Goal: Task Accomplishment & Management: Use online tool/utility

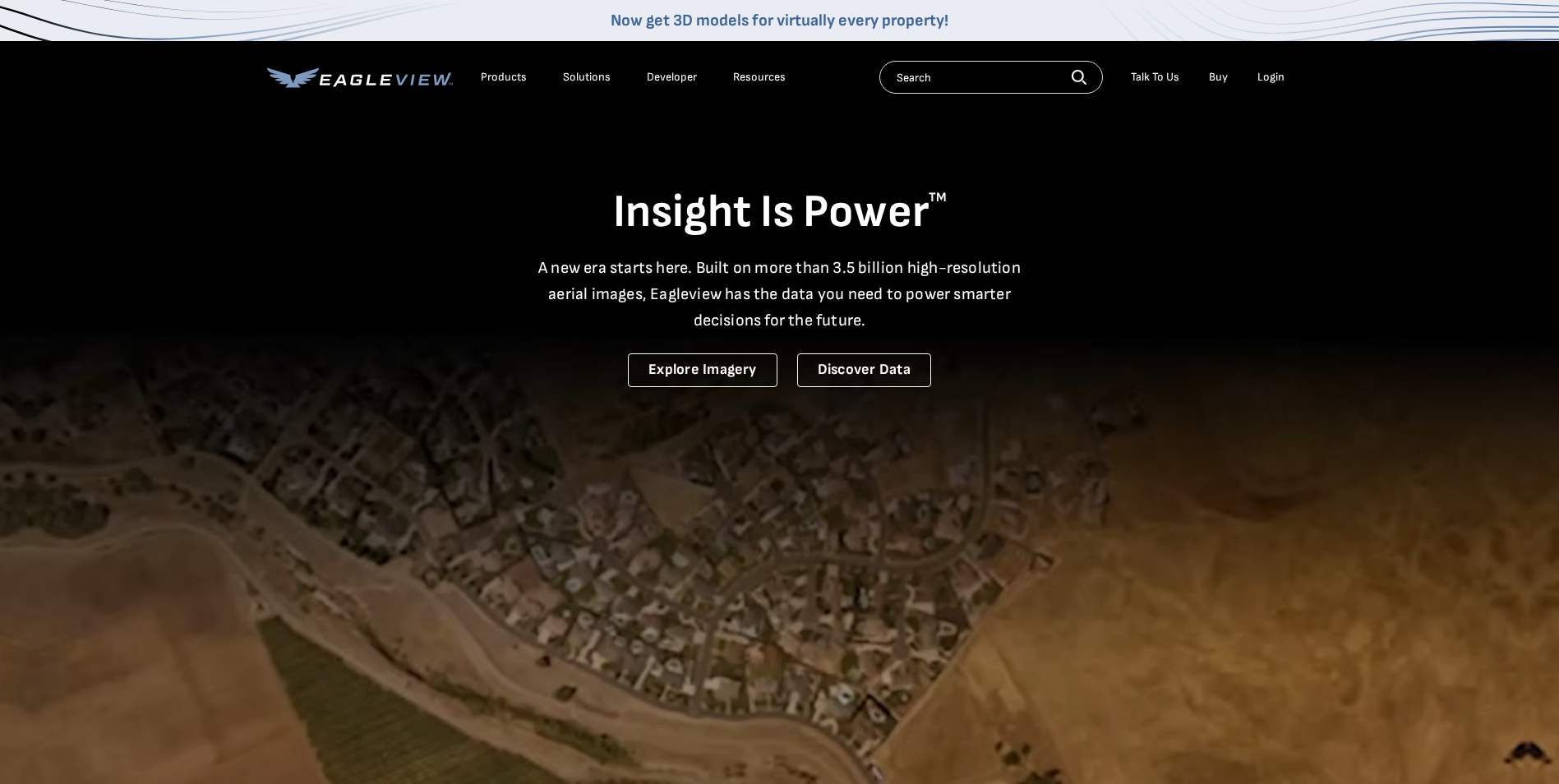
click at [1271, 83] on div "Login" at bounding box center [1271, 77] width 27 height 14
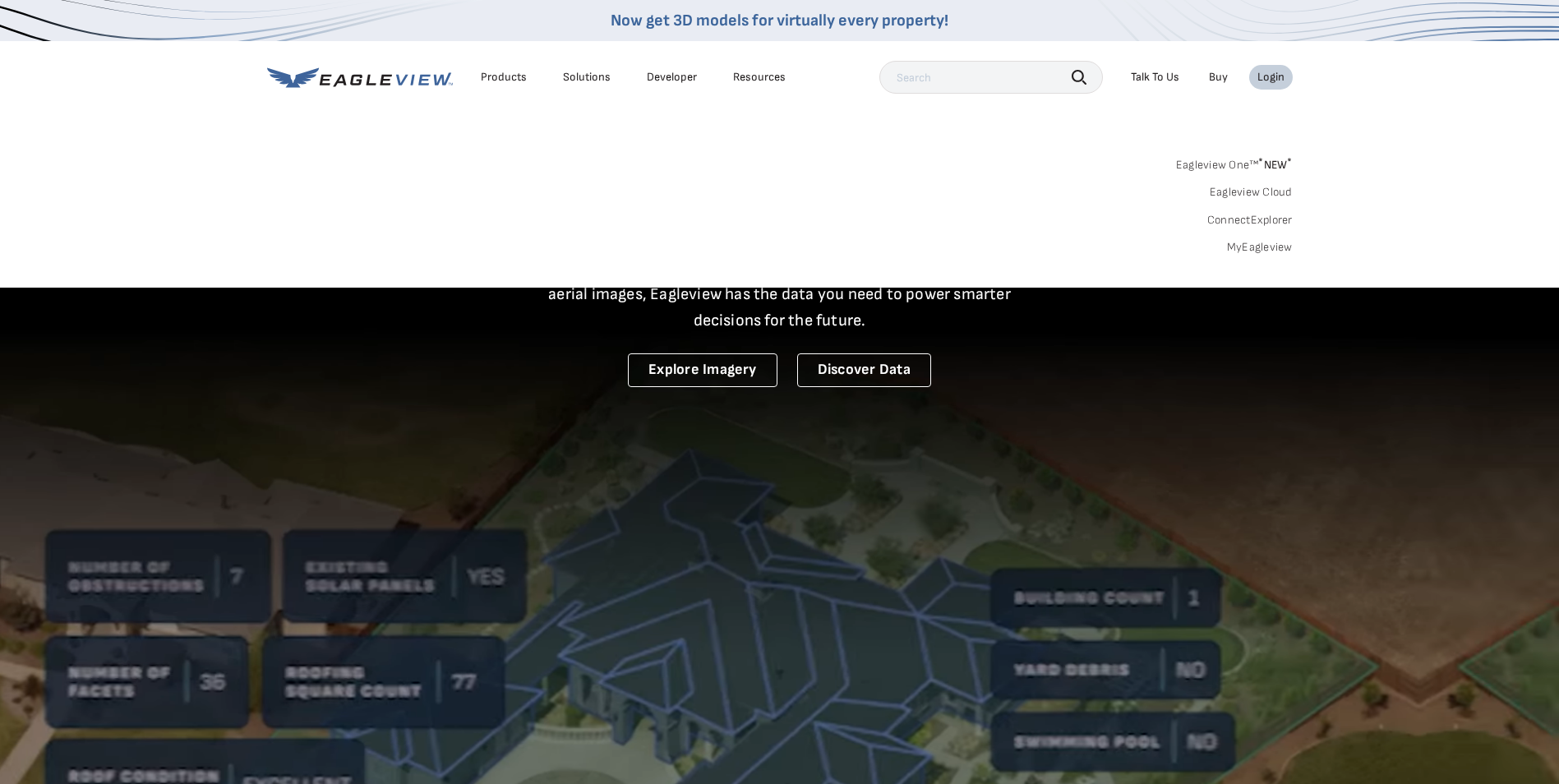
click at [1256, 254] on div "Search Products Our Product Areas Imagery 1-Inch GSD Aerial Imagery *" at bounding box center [780, 210] width 1559 height 154
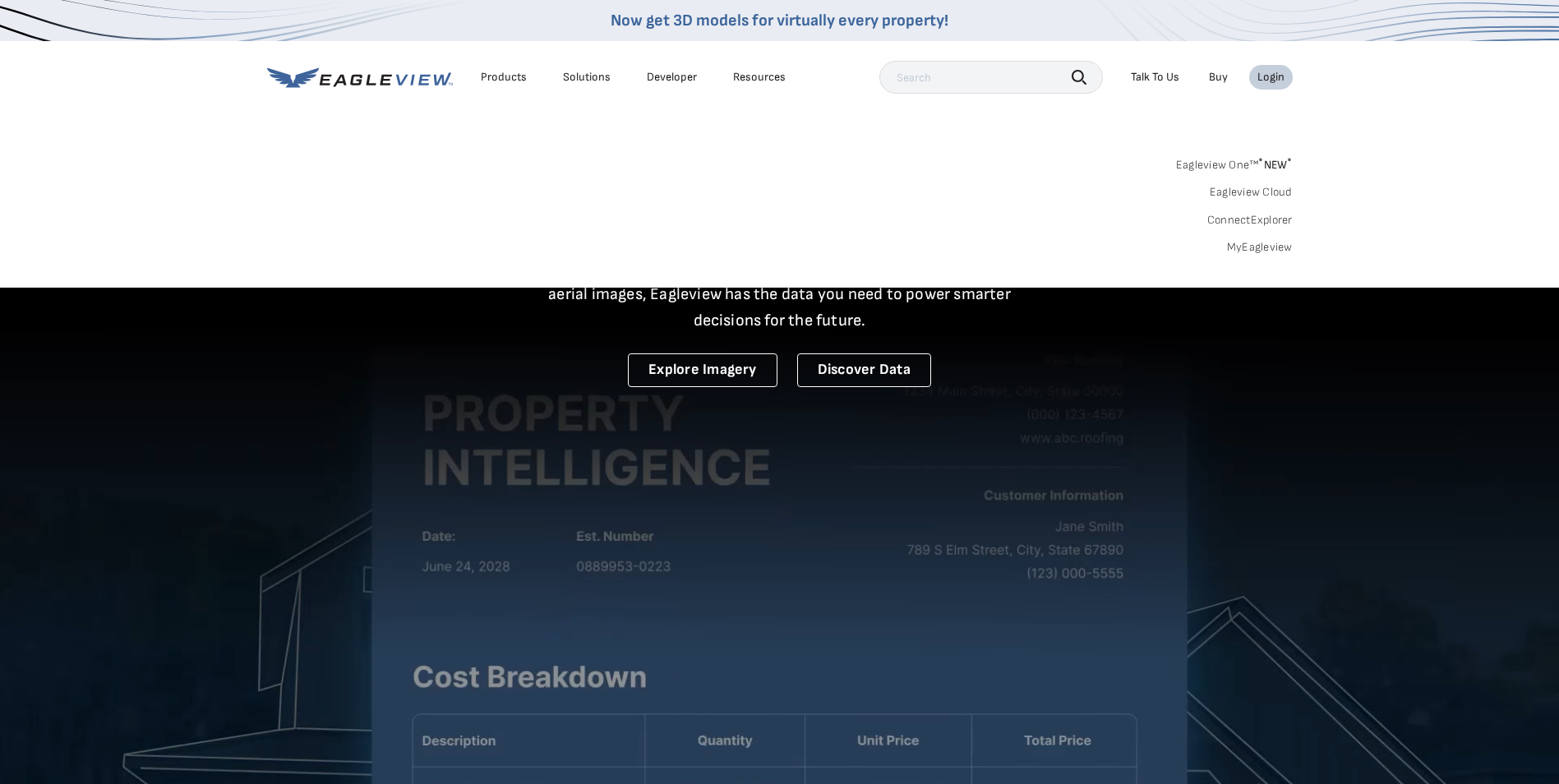
click at [1254, 246] on link "MyEagleview" at bounding box center [1259, 247] width 66 height 14
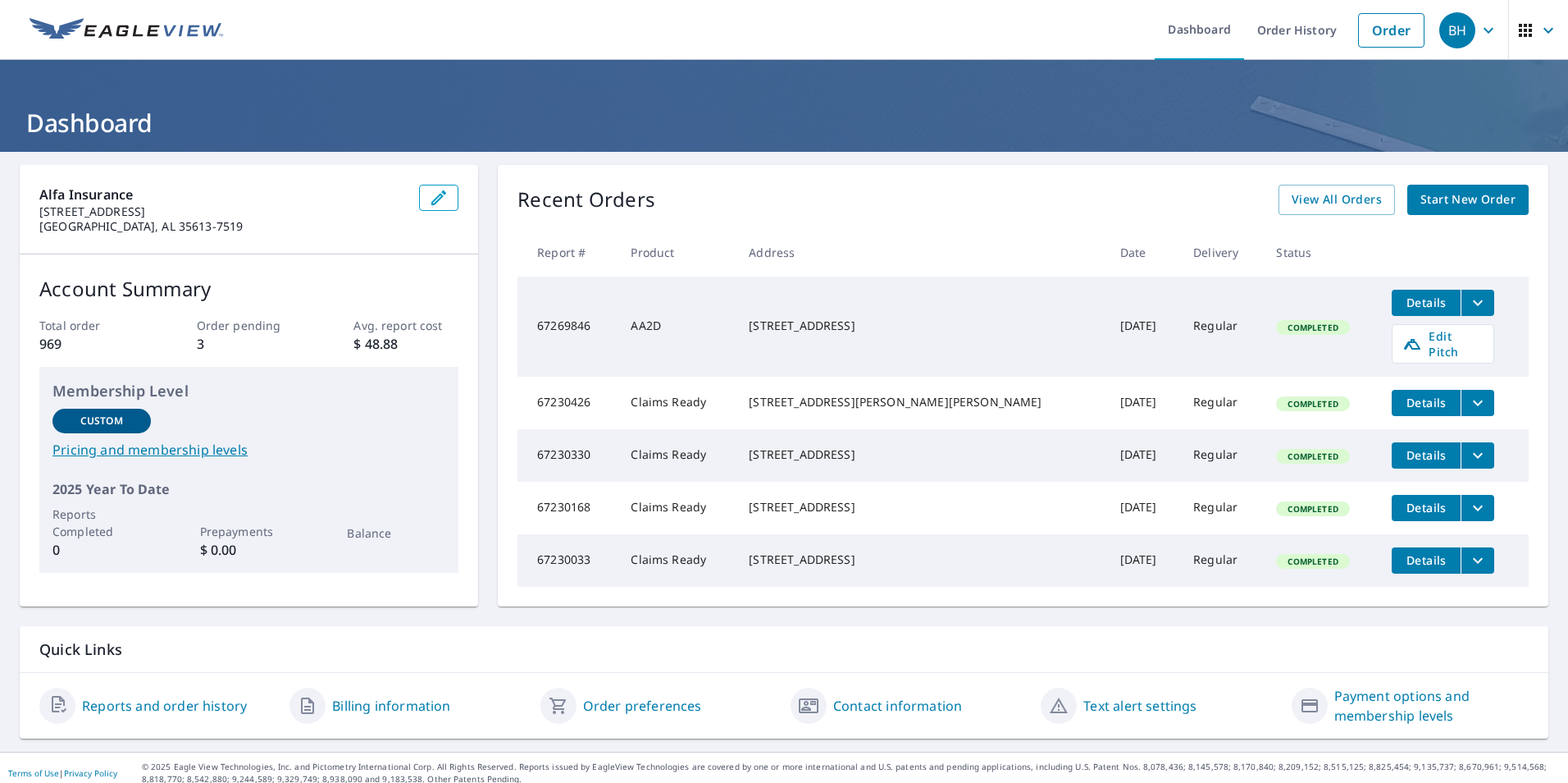
click at [1106, 522] on td "Sep 02, 2025" at bounding box center [1143, 508] width 73 height 53
click at [1468, 507] on icon "filesDropdownBtn-67230168" at bounding box center [1477, 508] width 20 height 20
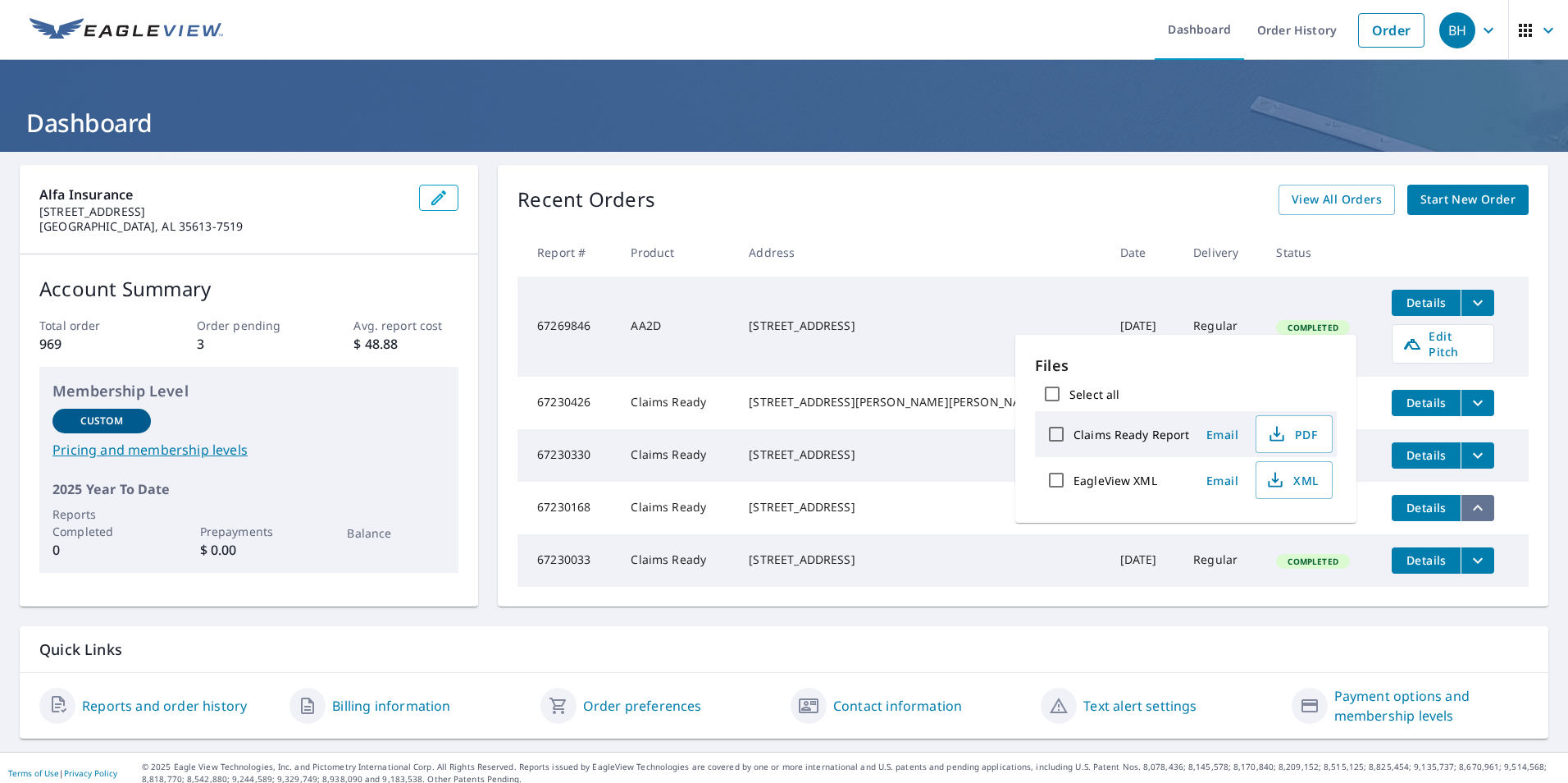
click at [1468, 507] on icon "filesDropdownBtn-67230168" at bounding box center [1477, 508] width 20 height 20
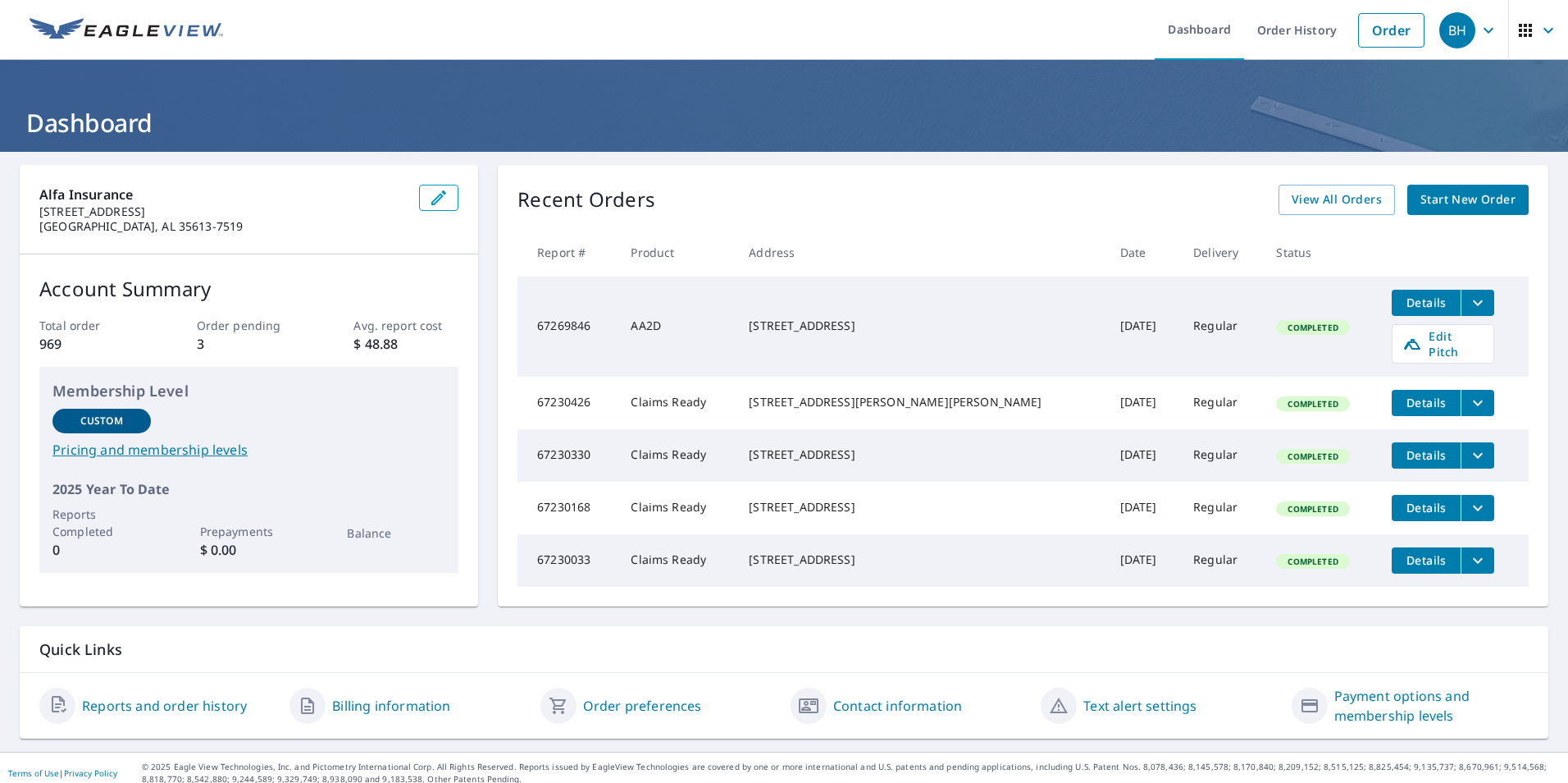
click at [1402, 338] on icon at bounding box center [1411, 343] width 20 height 20
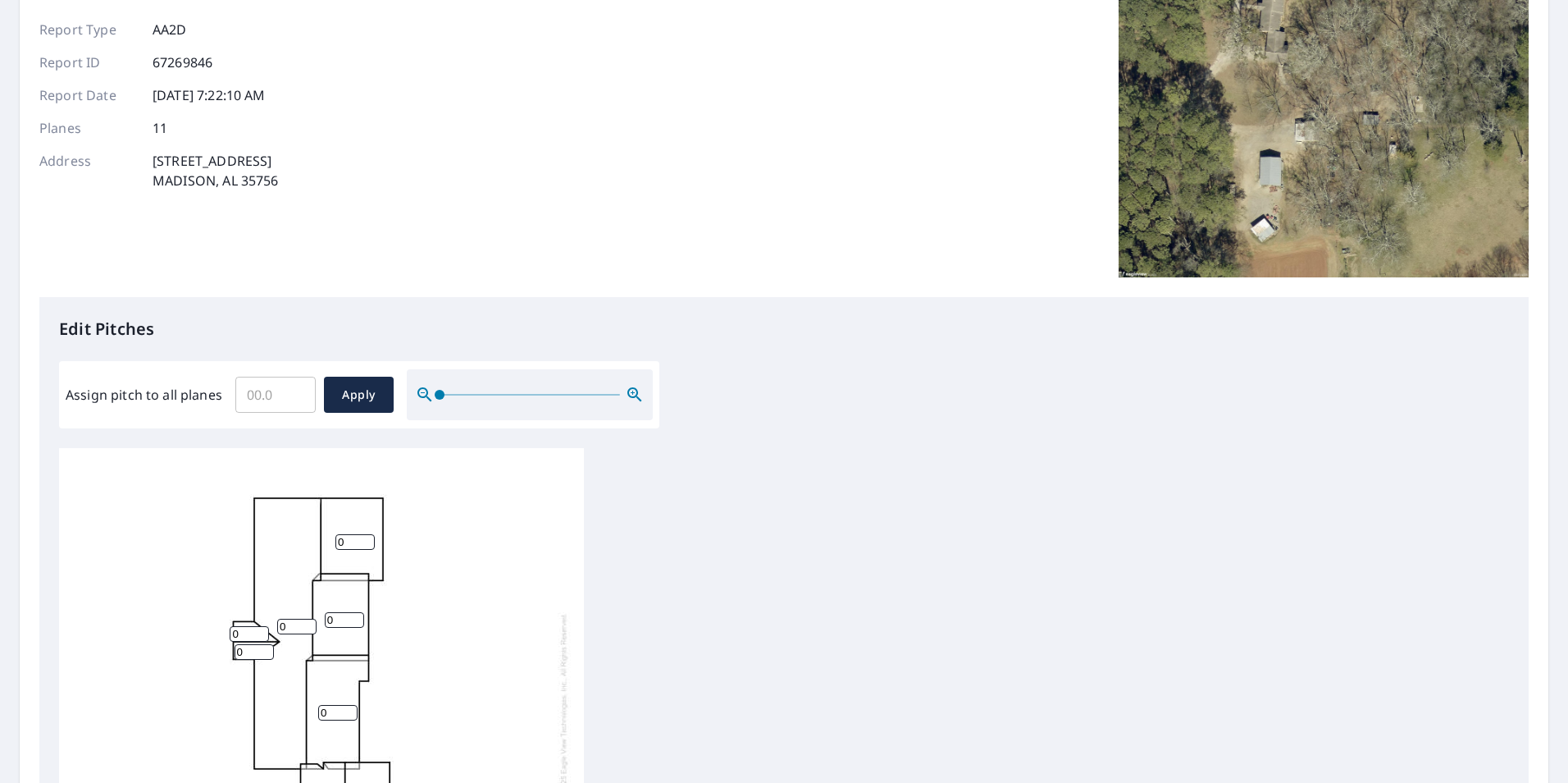
scroll to position [164, 0]
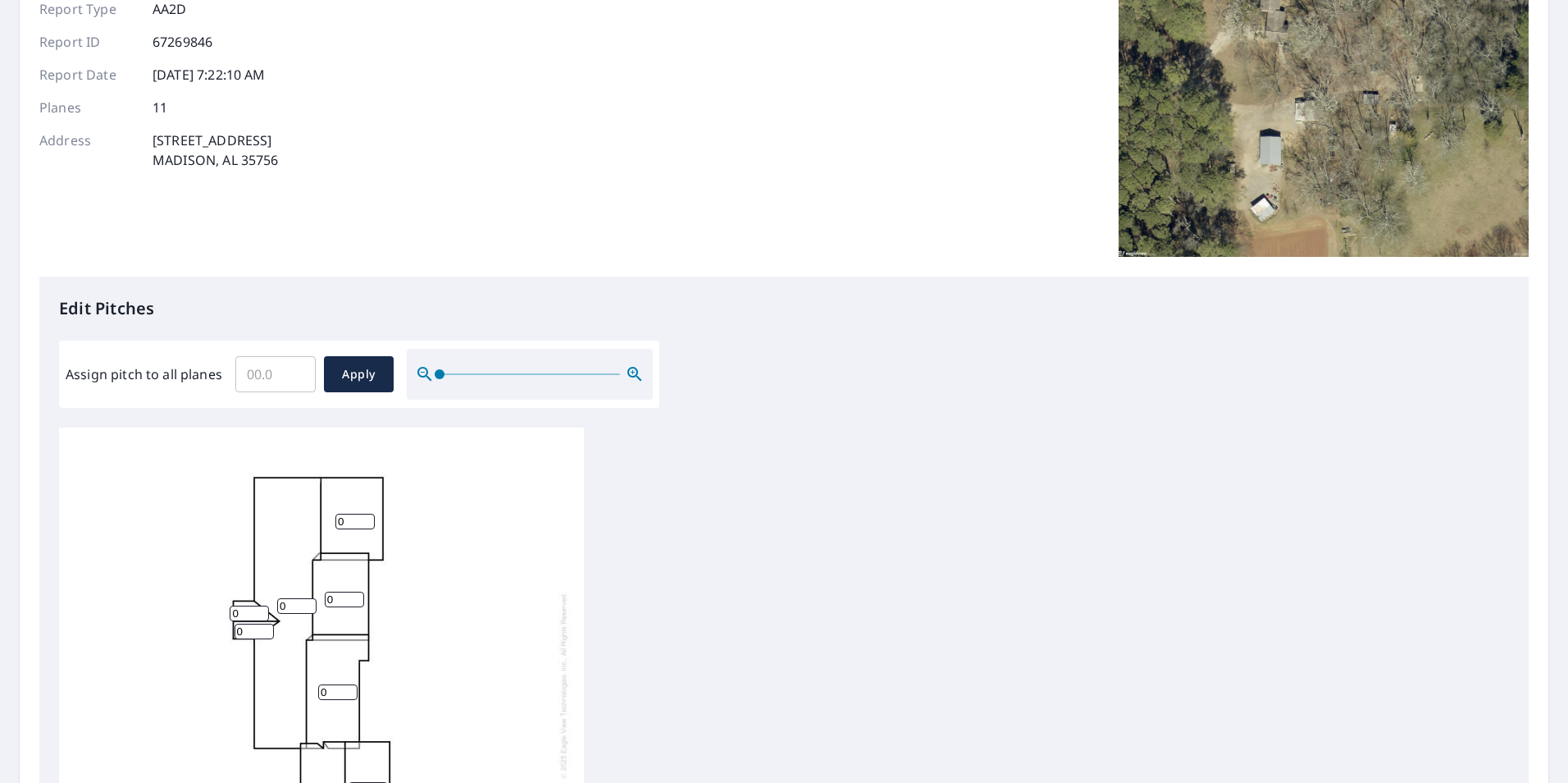
drag, startPoint x: 341, startPoint y: 512, endPoint x: 551, endPoint y: 513, distance: 210.0
click at [350, 513] on input "0" at bounding box center [354, 521] width 39 height 15
drag, startPoint x: 262, startPoint y: 371, endPoint x: 407, endPoint y: 373, distance: 145.0
click at [268, 372] on input "Assign pitch to all planes" at bounding box center [275, 374] width 80 height 46
type input "4"
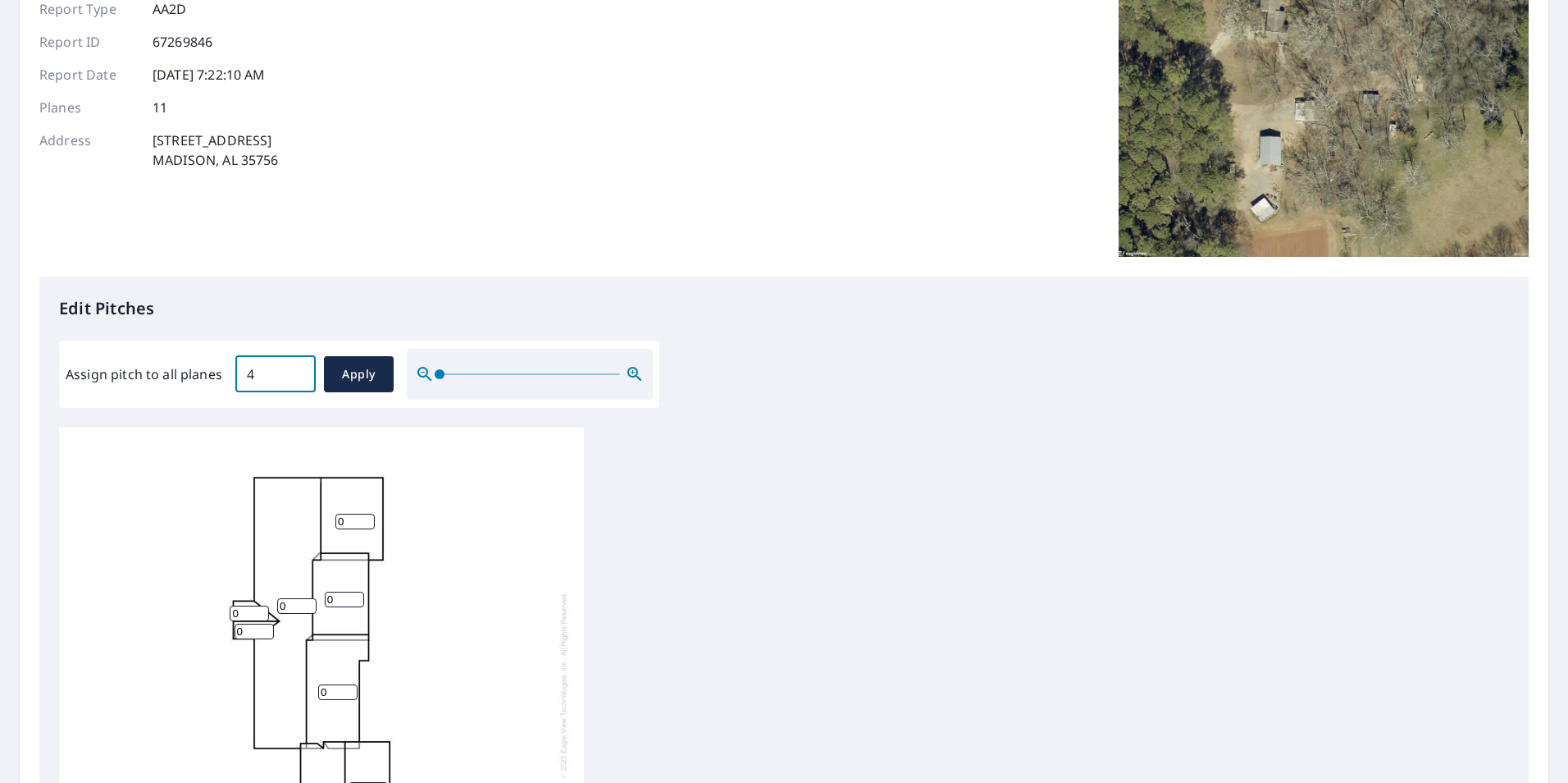
drag, startPoint x: 354, startPoint y: 370, endPoint x: 250, endPoint y: 591, distance: 244.2
click at [354, 369] on span "Apply" at bounding box center [358, 374] width 43 height 20
type input "4"
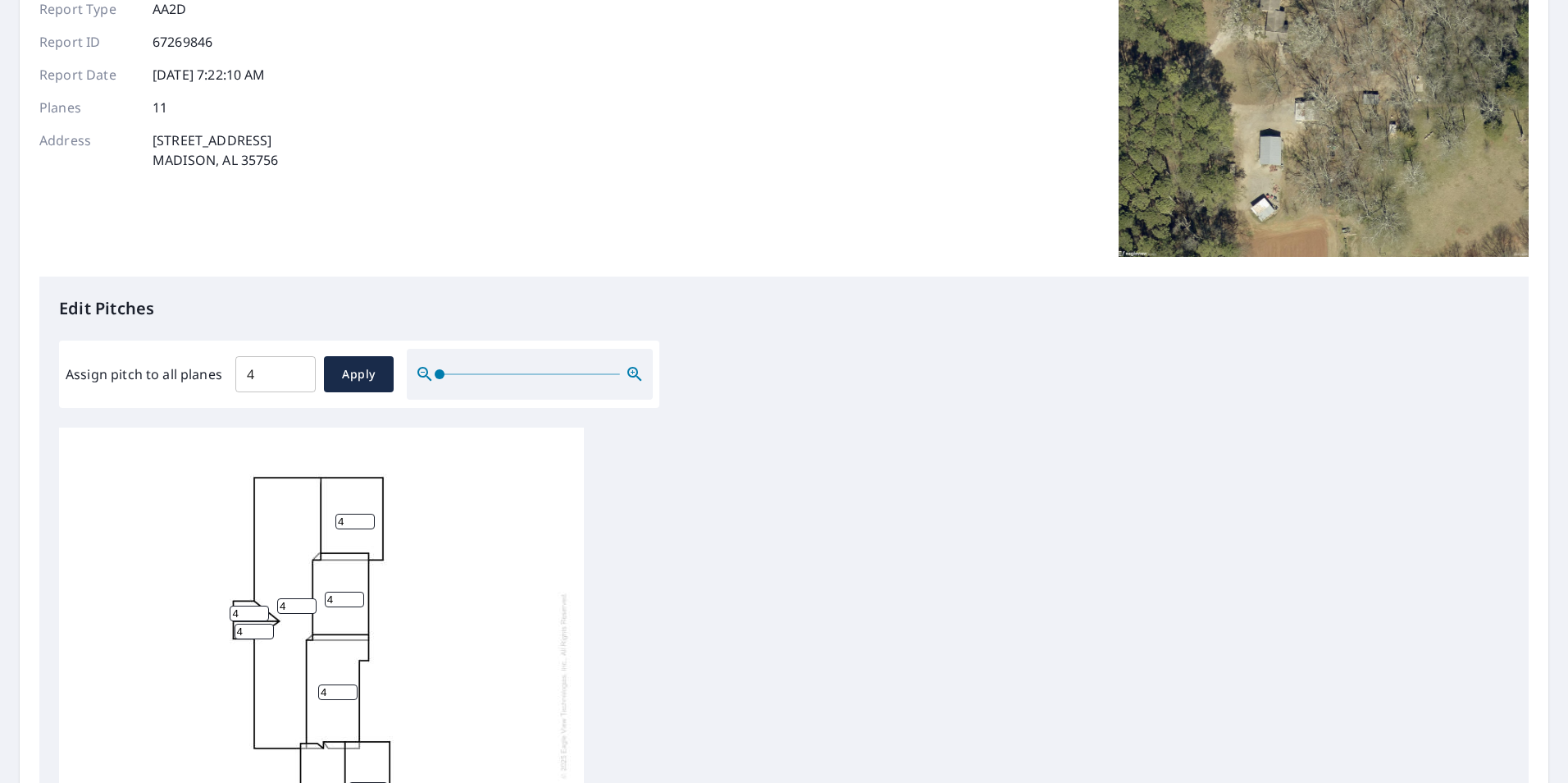
type input "4"
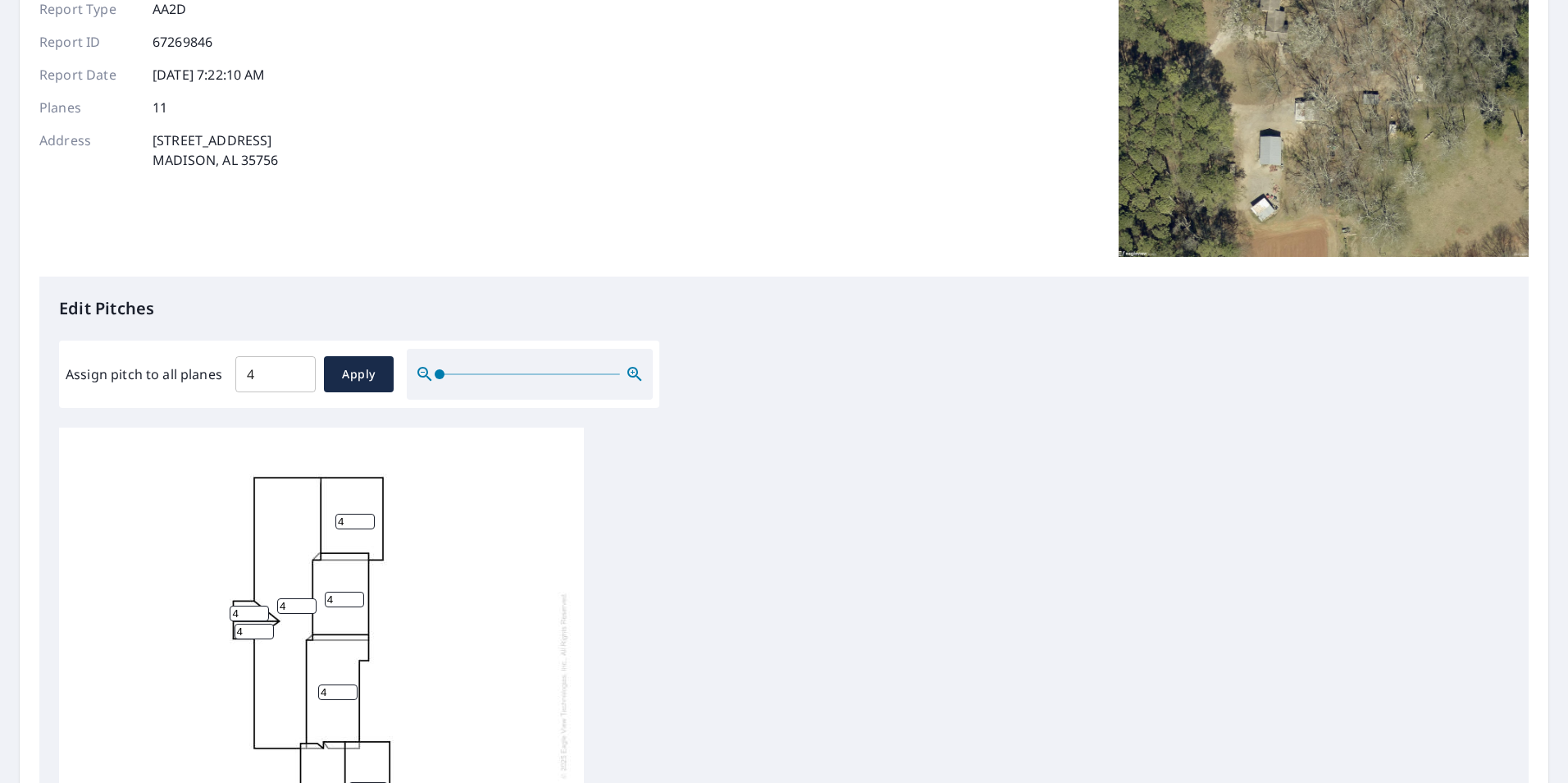
type input "4"
click at [248, 605] on input "4" at bounding box center [248, 613] width 39 height 15
type input "6"
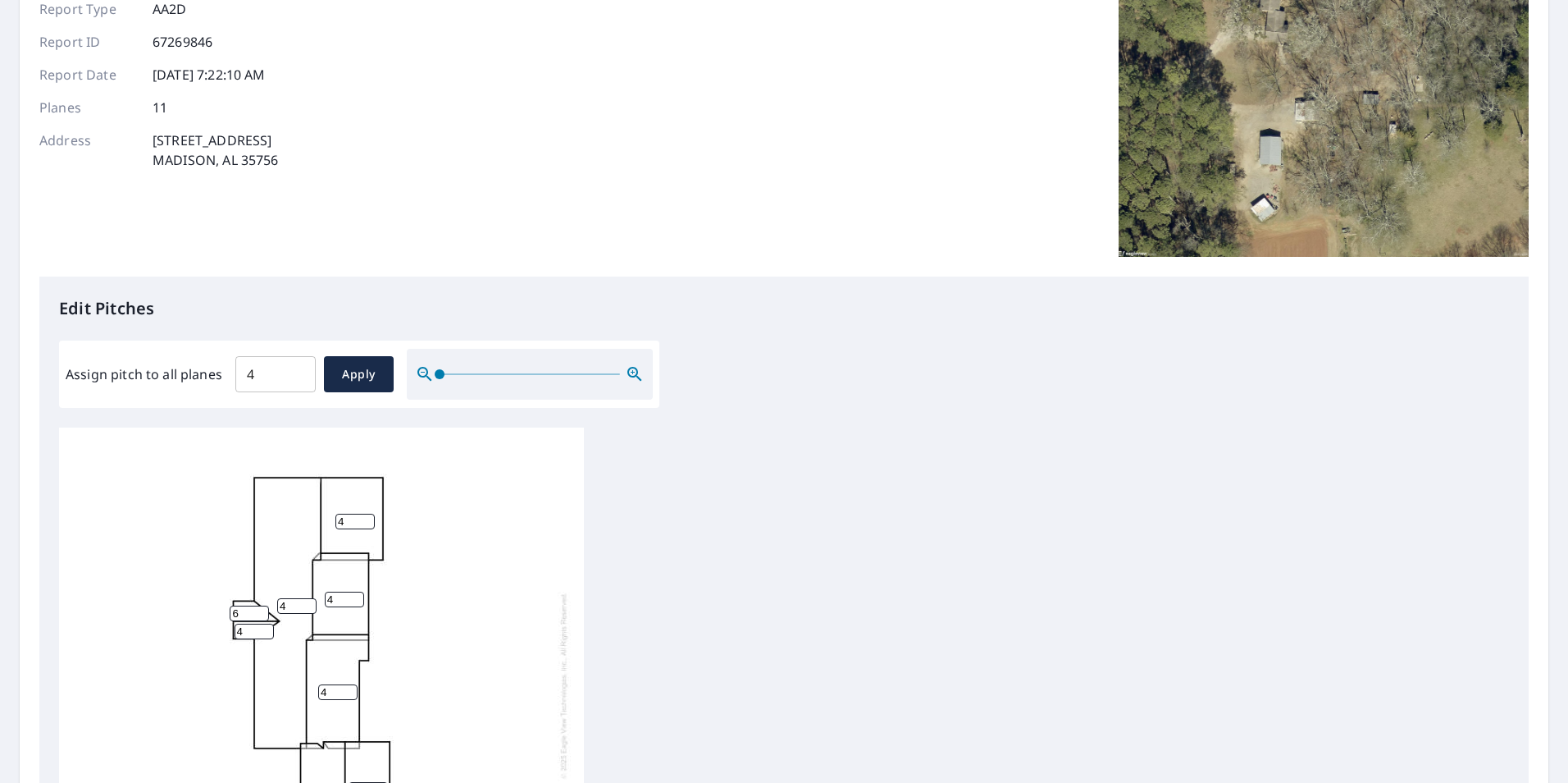
click at [251, 623] on input "4" at bounding box center [253, 631] width 39 height 15
click at [252, 623] on input "4" at bounding box center [253, 631] width 39 height 15
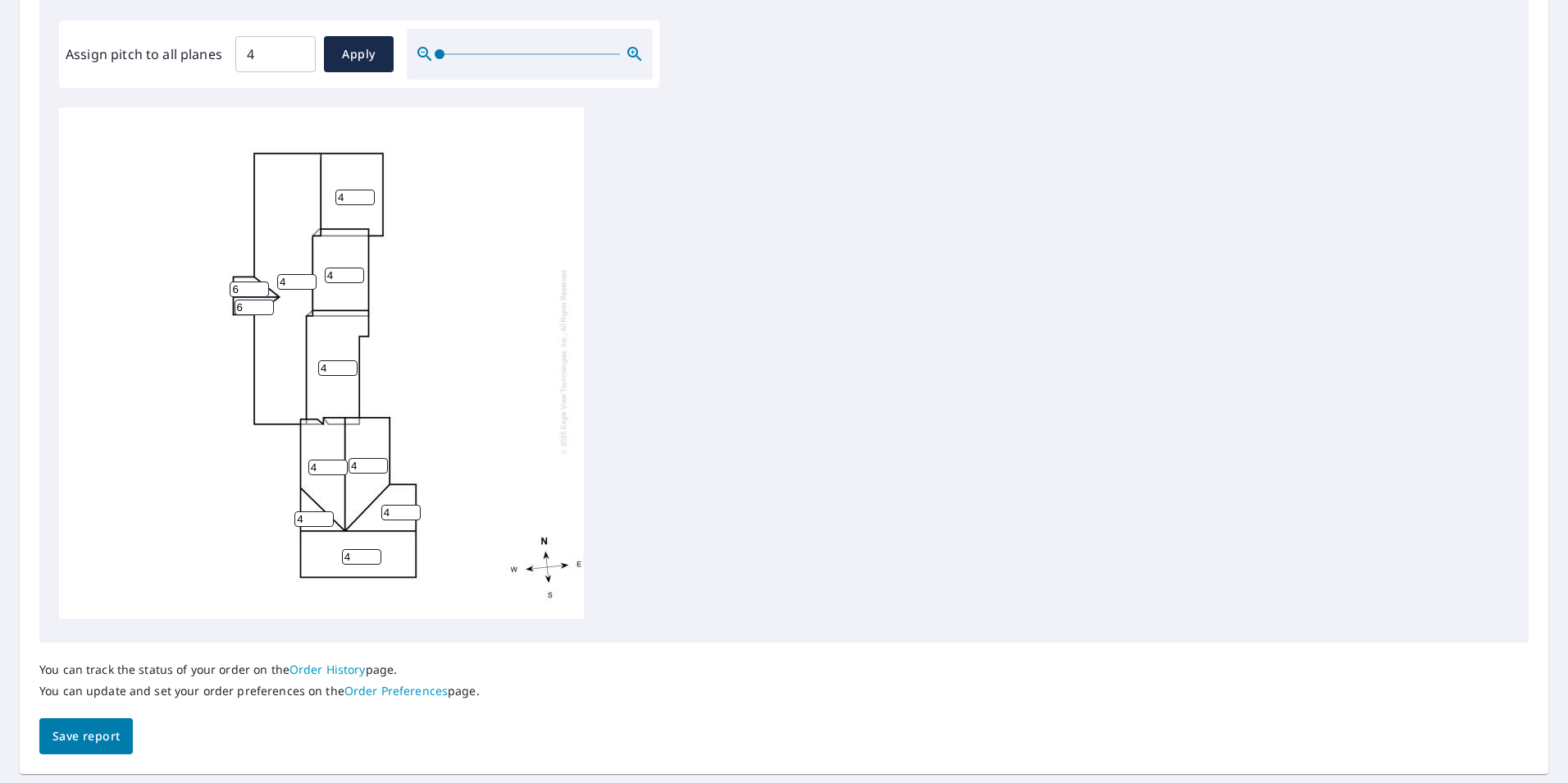
scroll to position [492, 0]
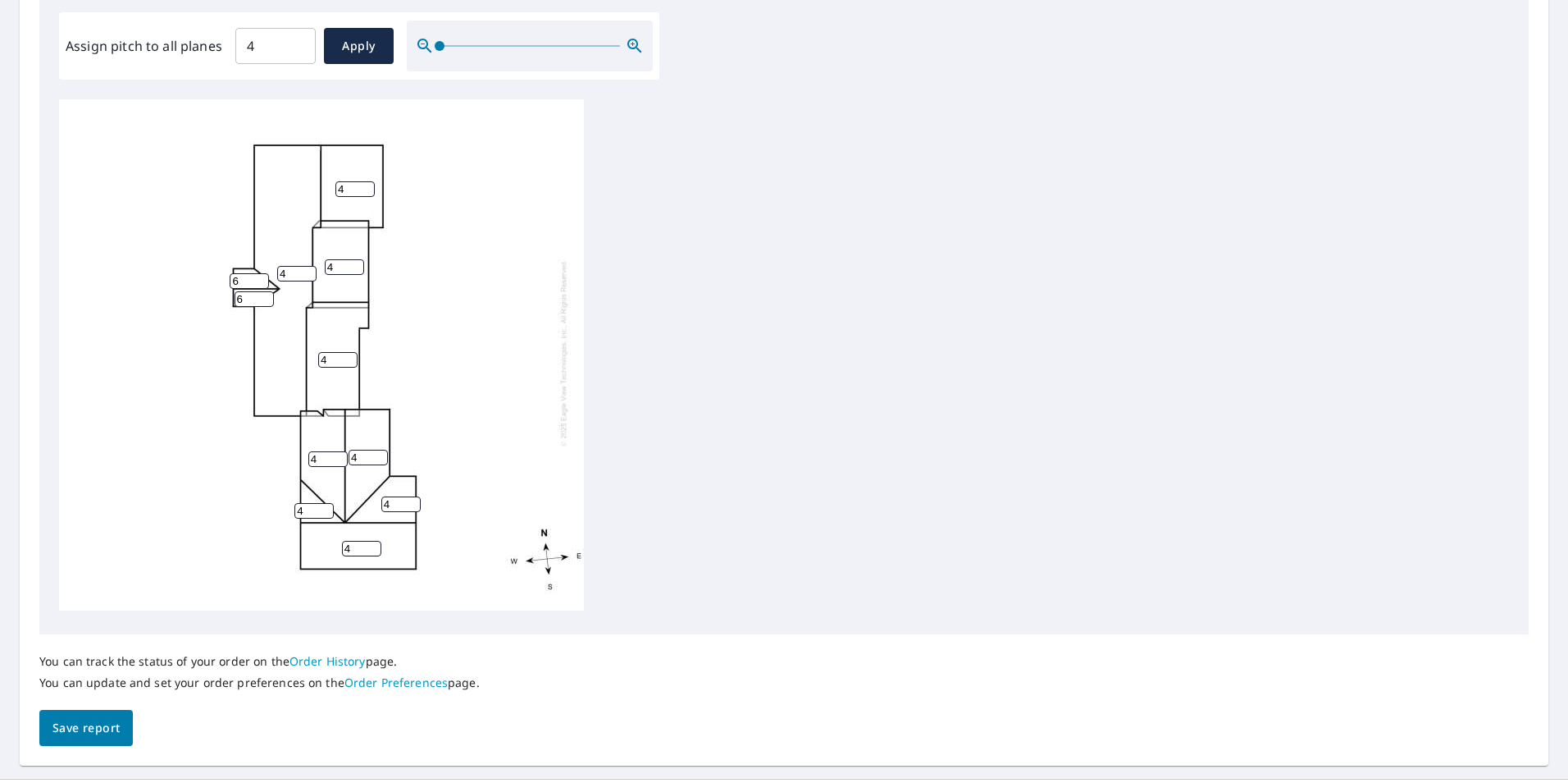
type input "6"
click at [80, 718] on span "Save report" at bounding box center [86, 728] width 67 height 20
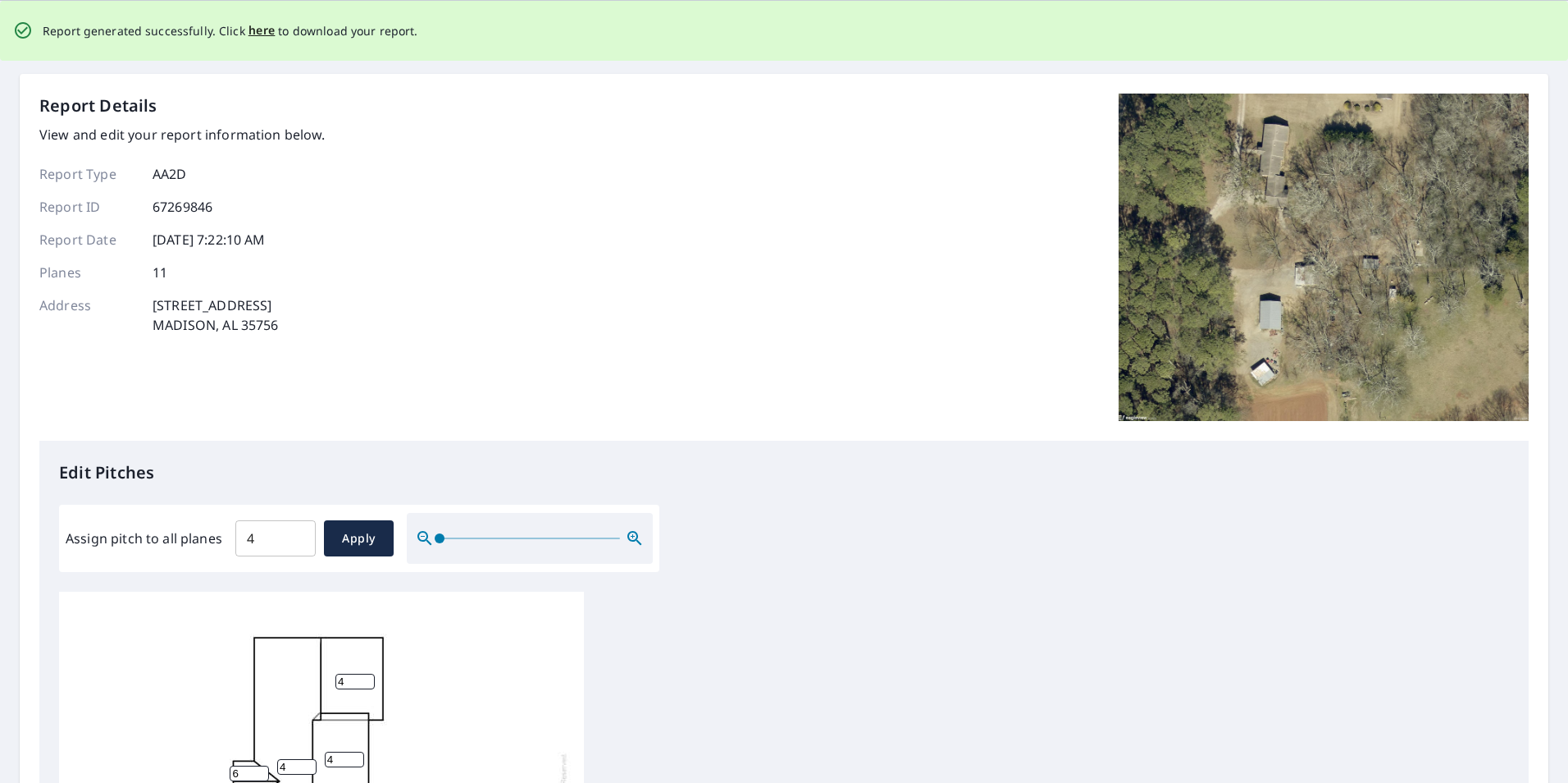
scroll to position [0, 0]
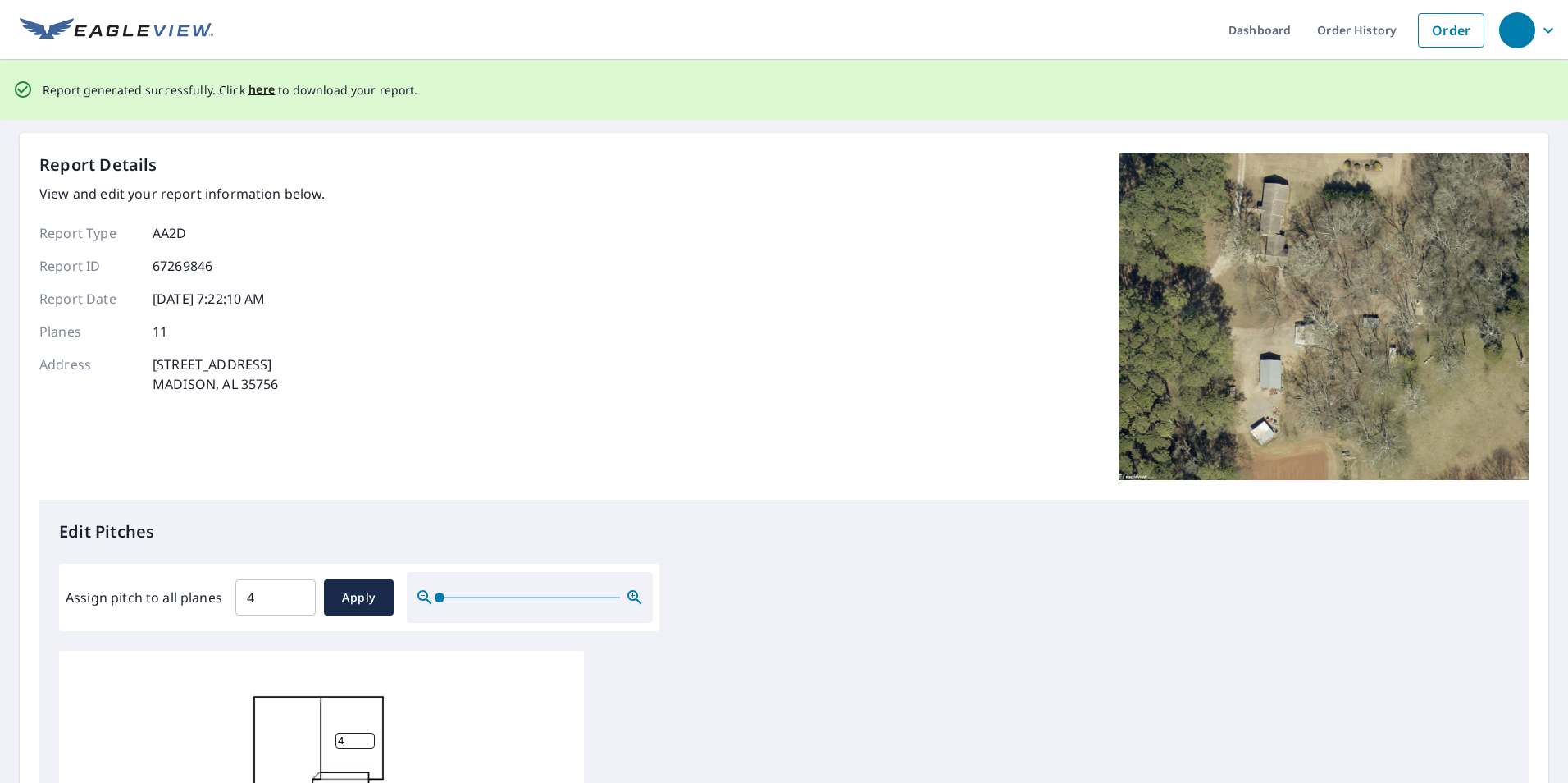
click at [266, 88] on span "here" at bounding box center [262, 89] width 27 height 20
